Goal: Information Seeking & Learning: Learn about a topic

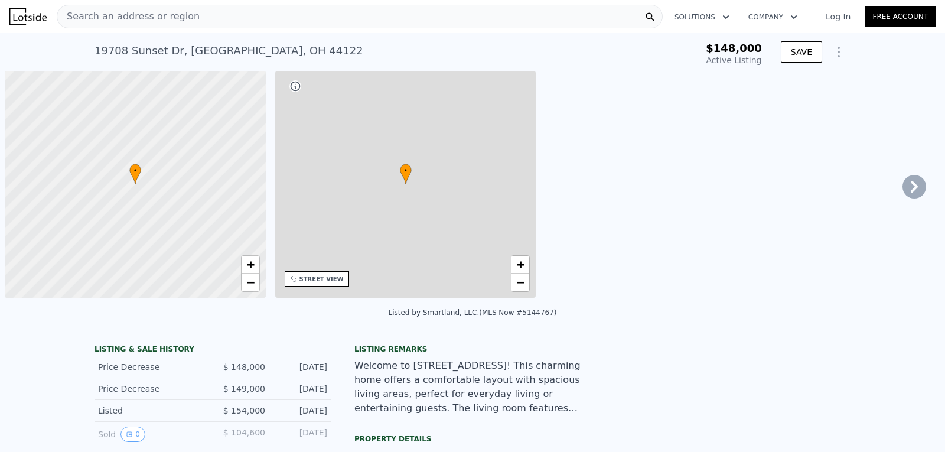
type input "-$ 157,968"
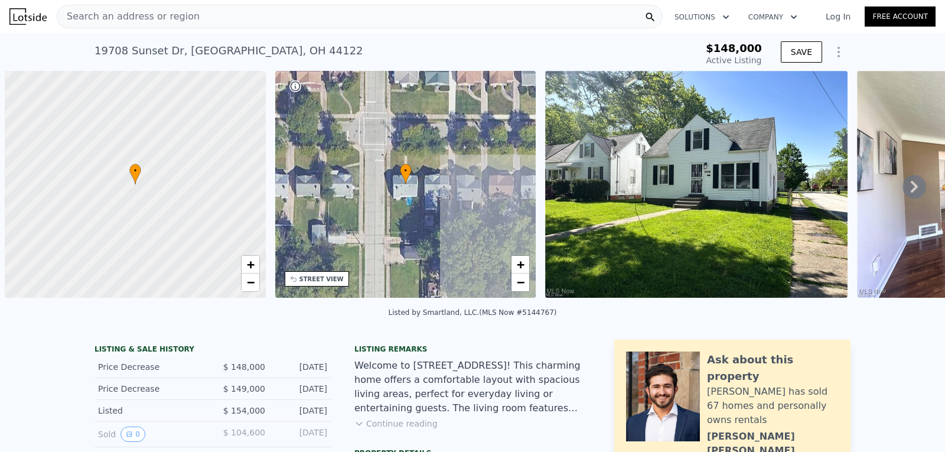
scroll to position [0, 5]
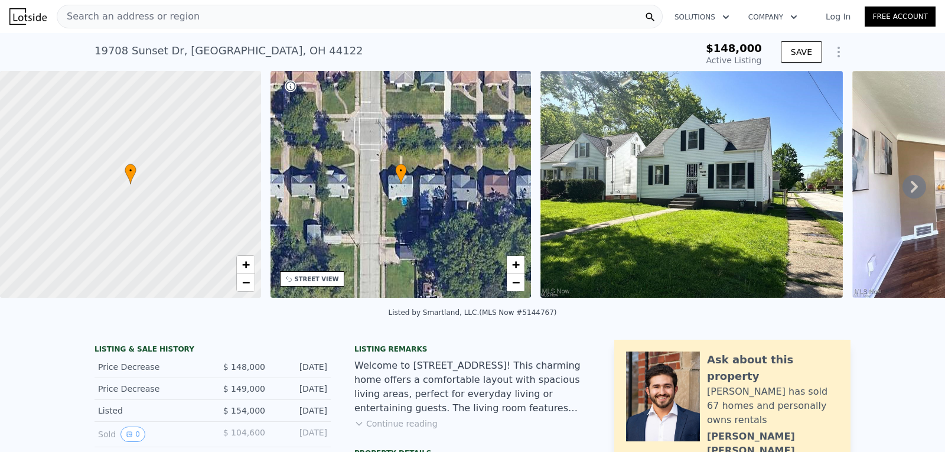
click at [344, 14] on div "Search an address or region" at bounding box center [360, 17] width 606 height 24
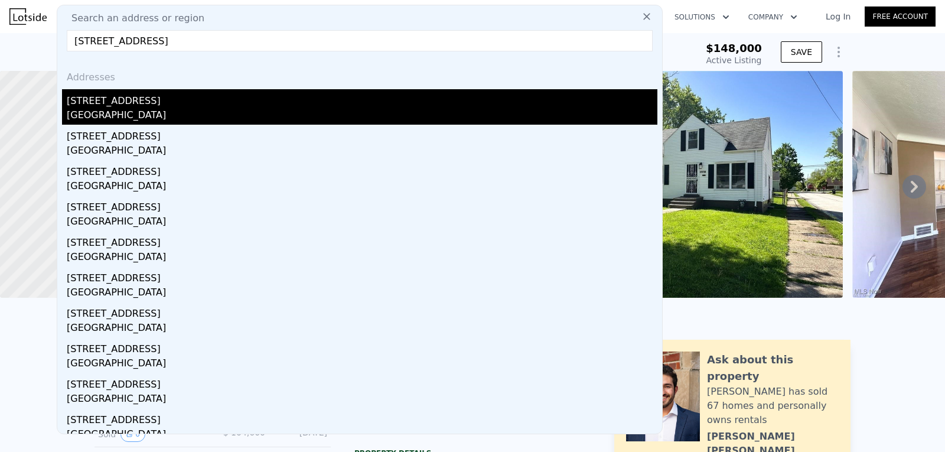
type input "[STREET_ADDRESS]"
click at [198, 112] on div "[GEOGRAPHIC_DATA]" at bounding box center [362, 116] width 591 height 17
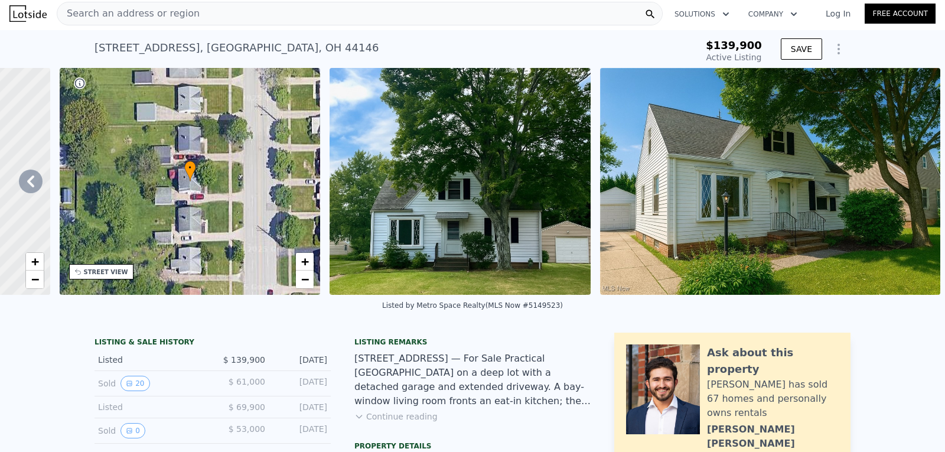
scroll to position [2, 0]
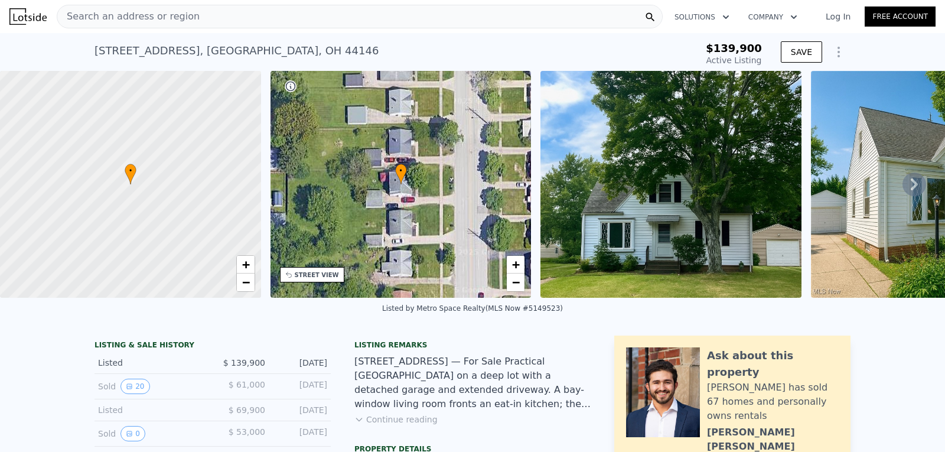
click at [833, 54] on icon "Show Options" at bounding box center [839, 52] width 14 height 14
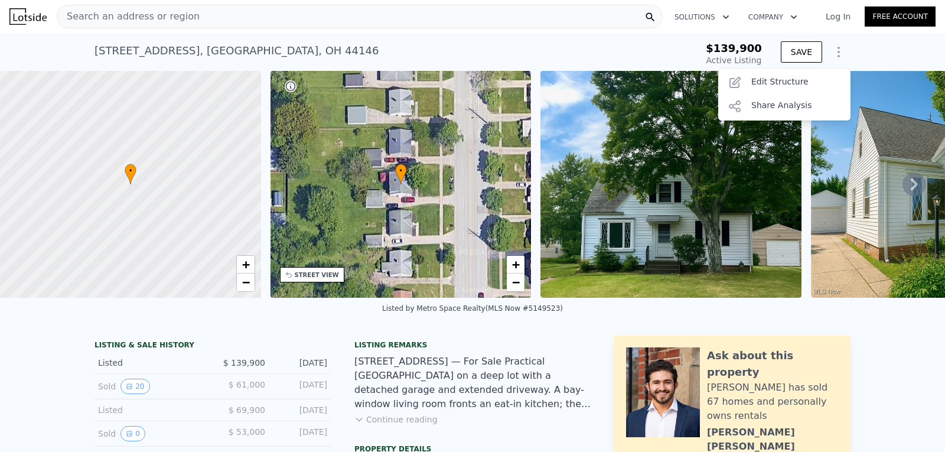
click at [529, 17] on div "Search an address or region" at bounding box center [360, 17] width 606 height 24
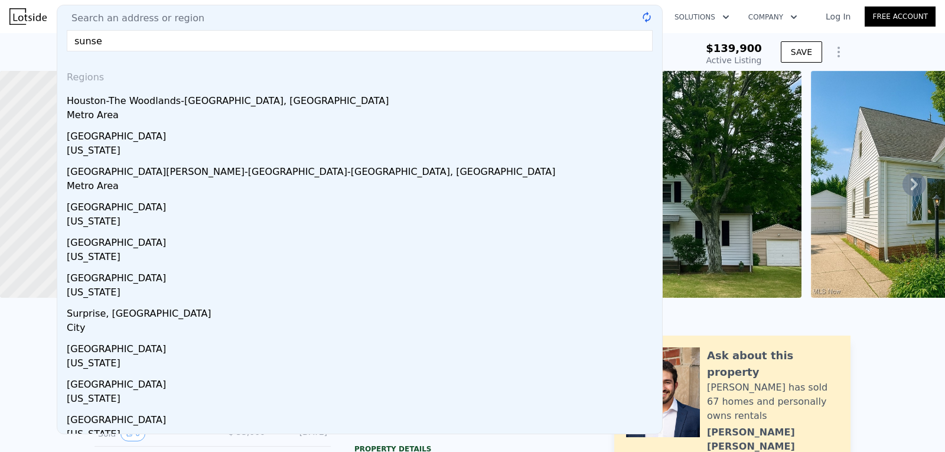
type input "sunset"
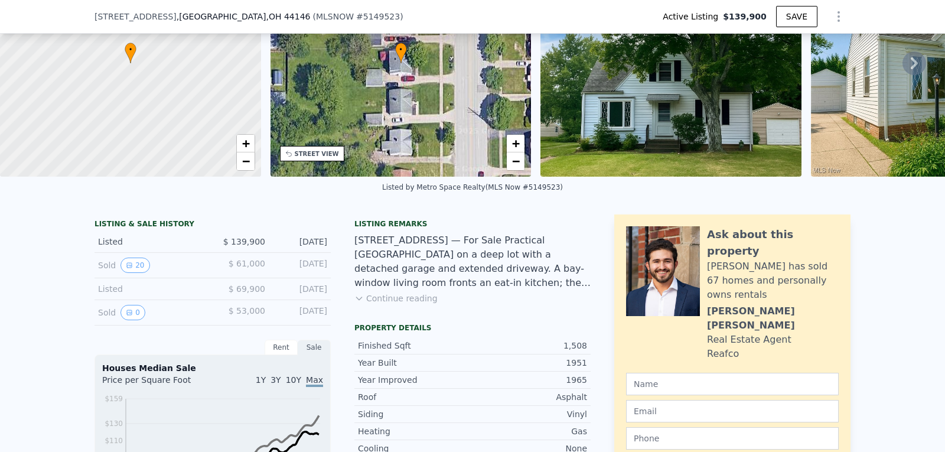
scroll to position [118, 0]
click at [131, 272] on button "20" at bounding box center [134, 264] width 29 height 15
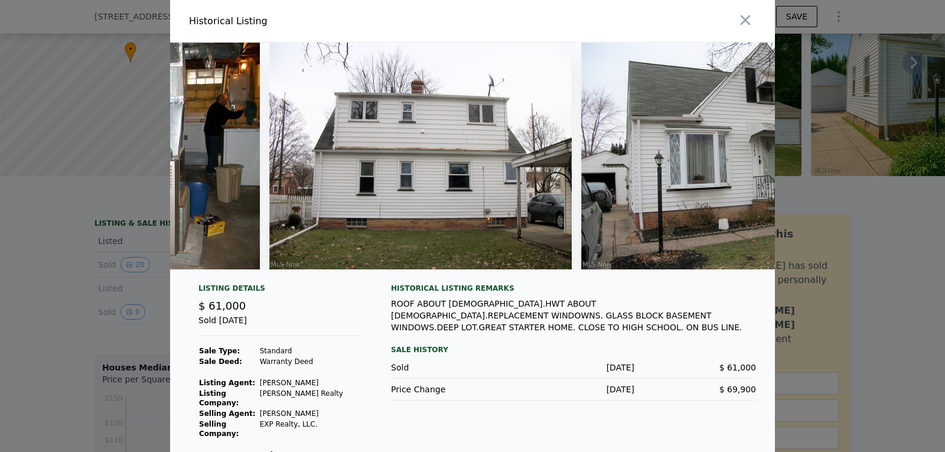
scroll to position [0, 5525]
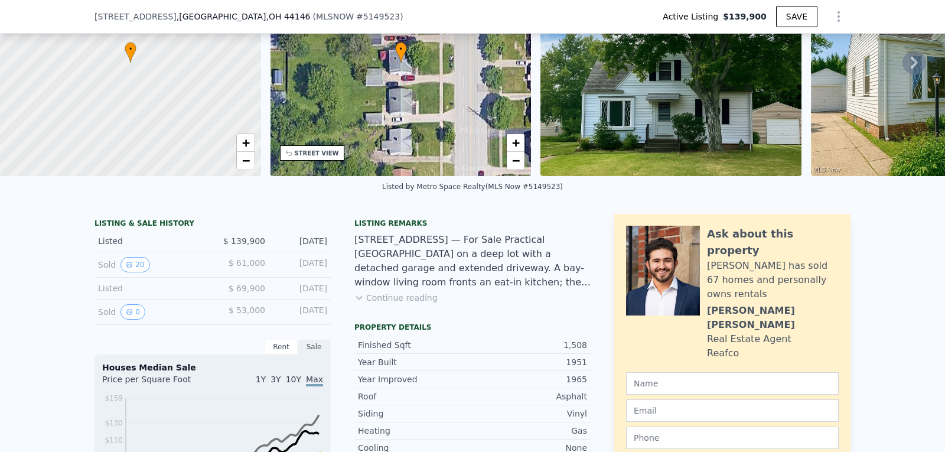
click at [418, 304] on button "Continue reading" at bounding box center [395, 298] width 83 height 12
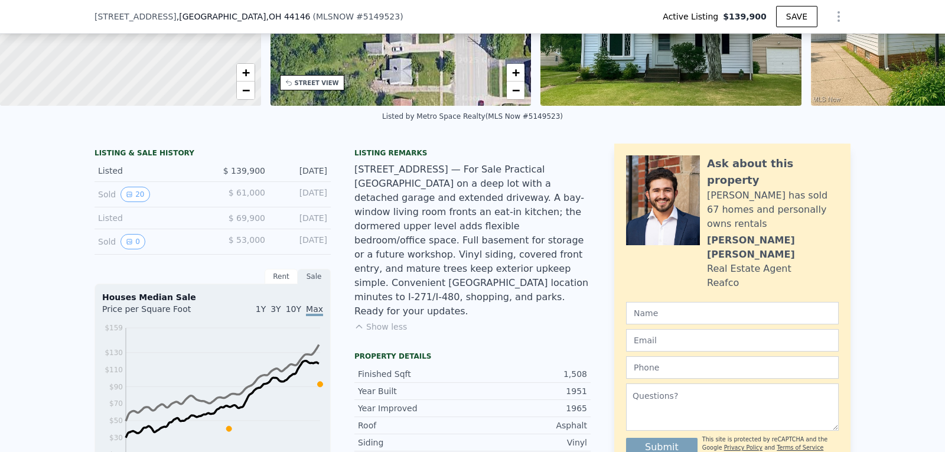
scroll to position [188, 0]
